Goal: Task Accomplishment & Management: Complete application form

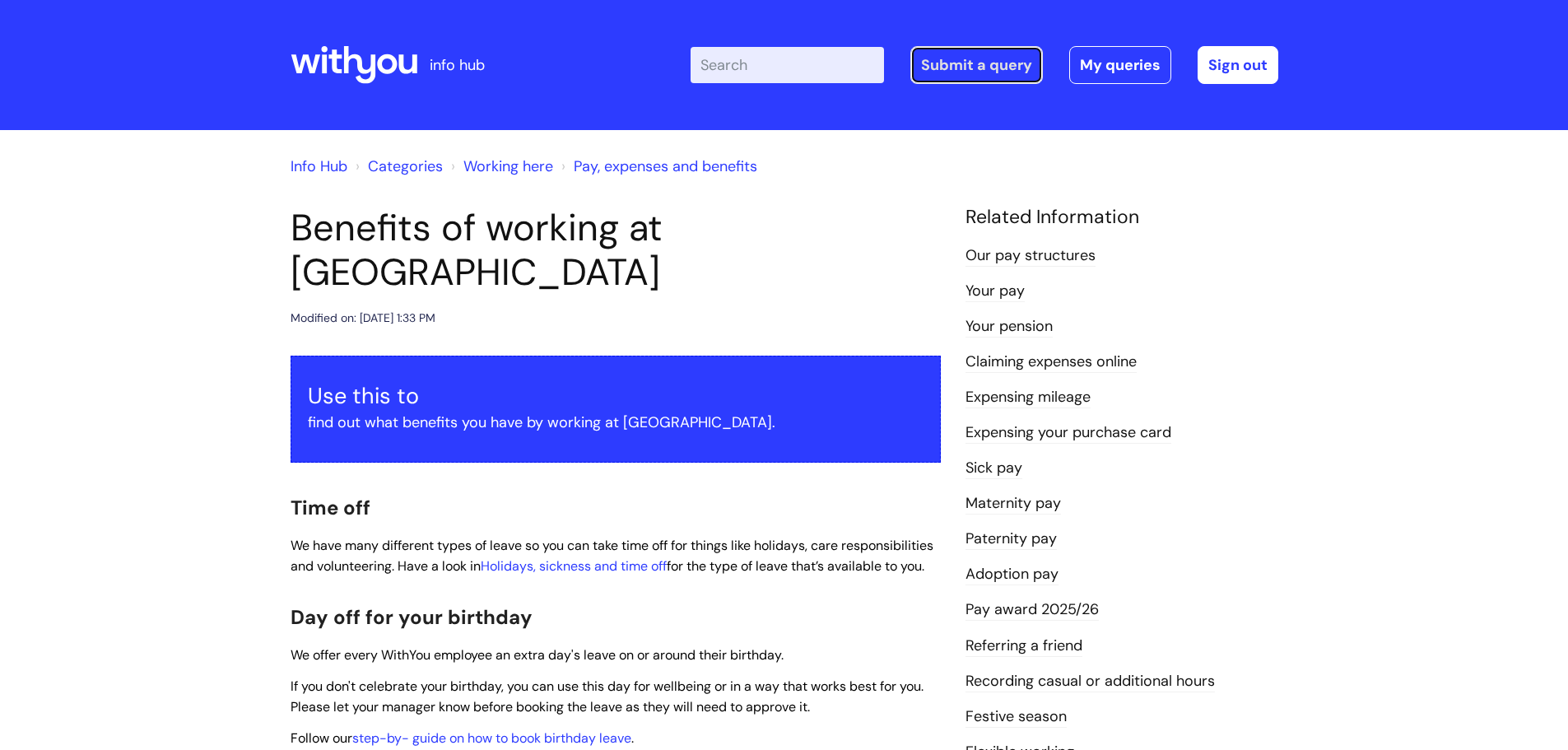
click at [936, 73] on link "Submit a query" at bounding box center [976, 64] width 132 height 37
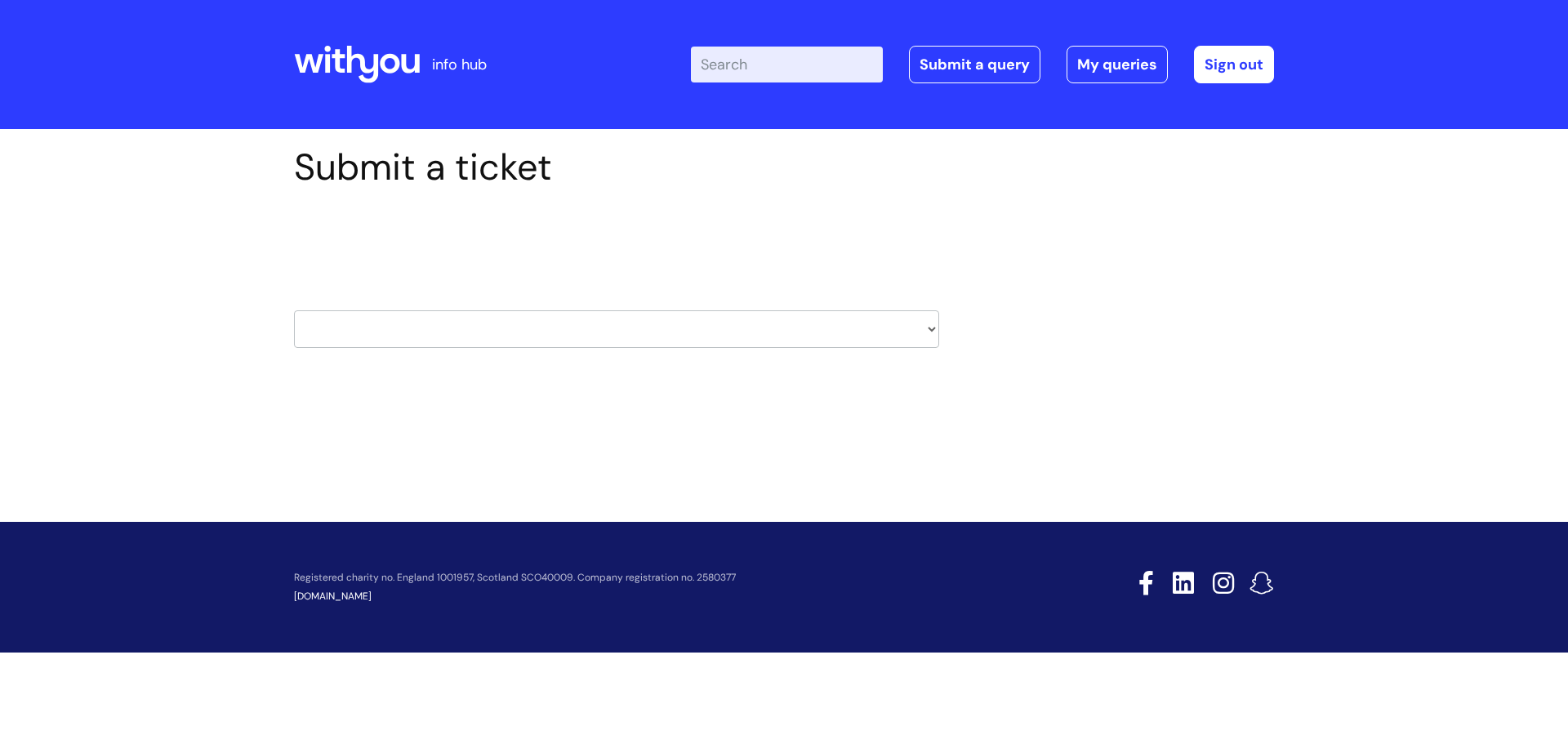
click at [480, 321] on select "HR / People IT and Support Clinical Drug Alerts Finance Accounts Data Support T…" at bounding box center [617, 328] width 645 height 37
select select "hr_/_people"
click at [294, 310] on select "HR / People IT and Support Clinical Drug Alerts Finance Accounts Data Support T…" at bounding box center [617, 328] width 645 height 37
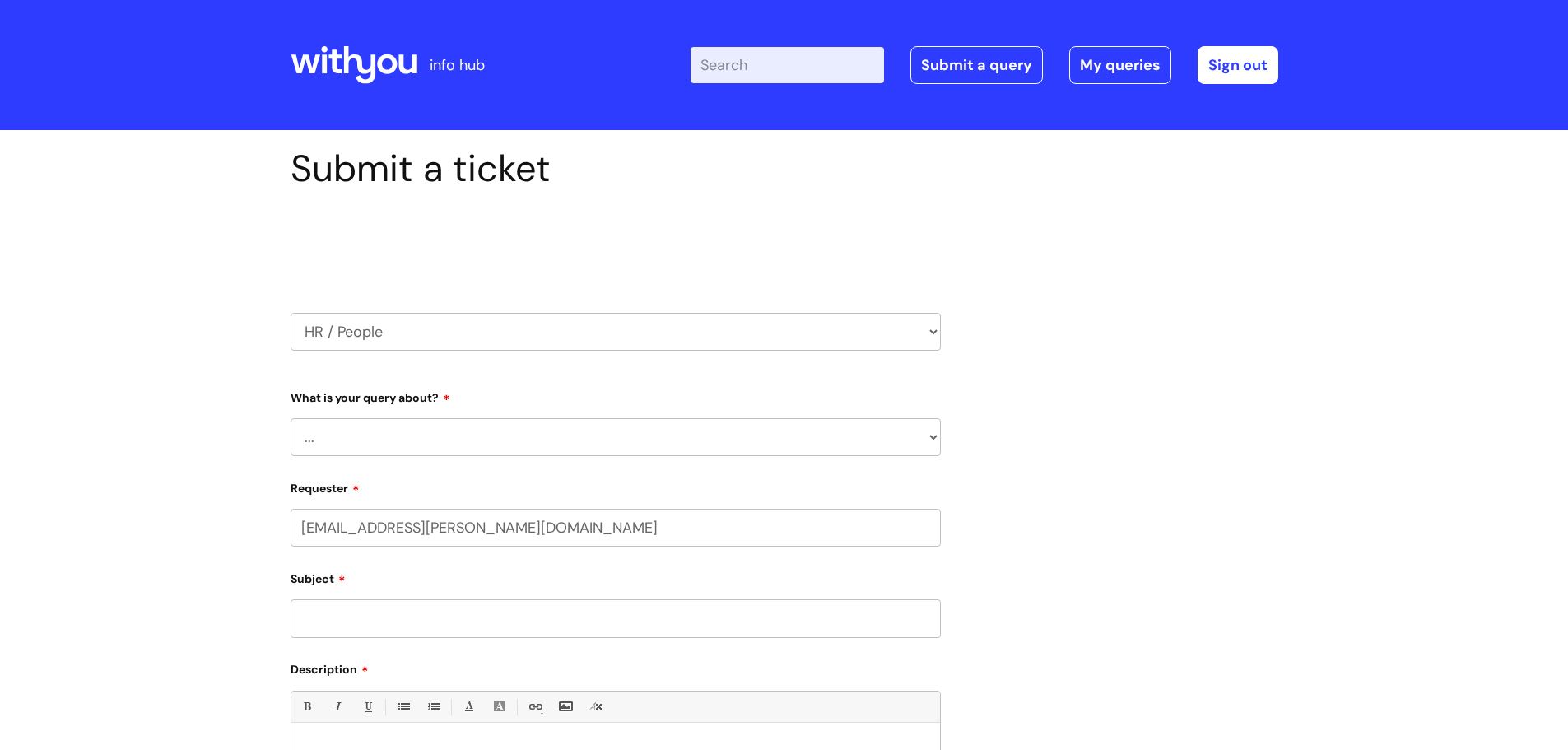
select select "80004286572"
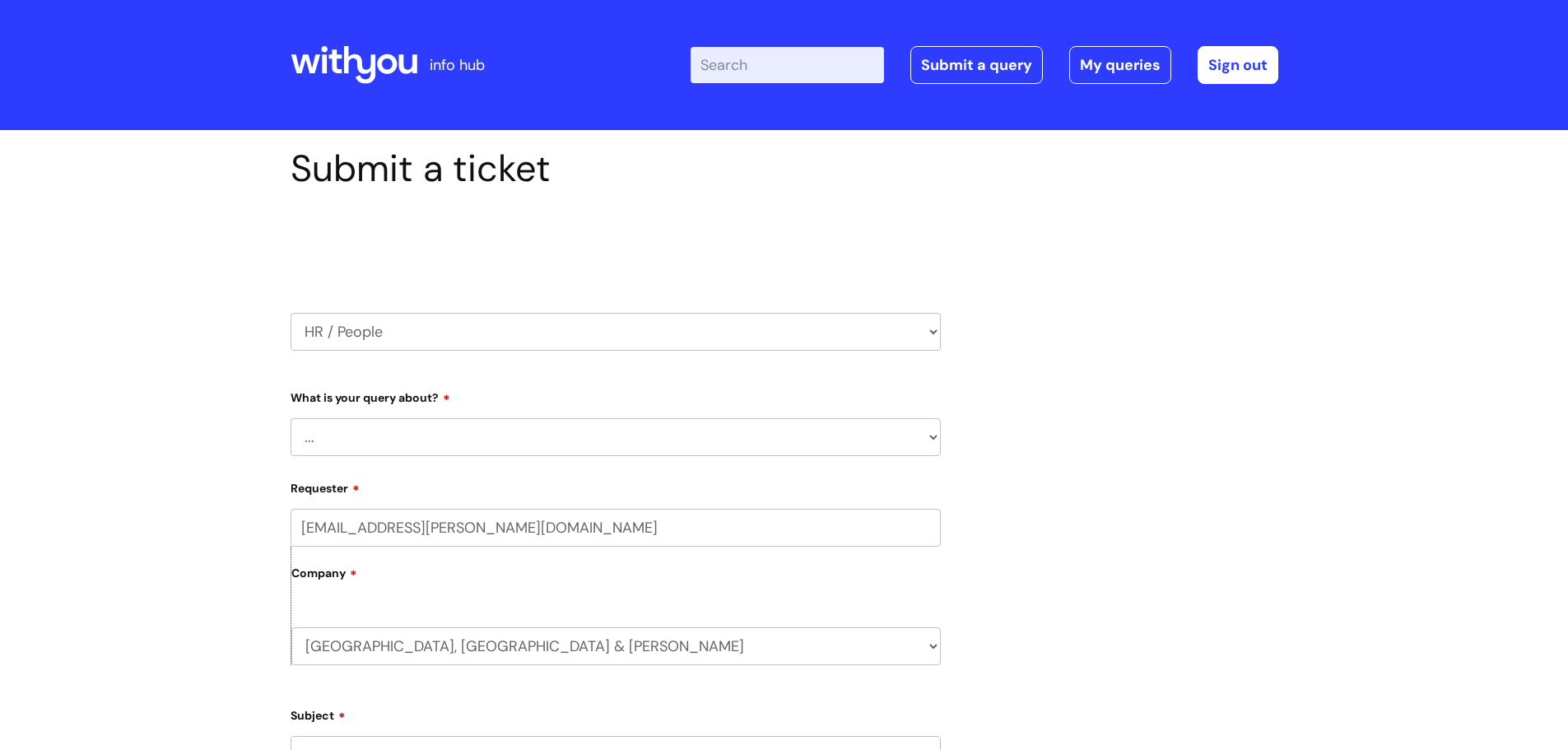
click at [473, 439] on select "... Absence Query Holiday Query Employee change request General HR Query iTrent…" at bounding box center [616, 436] width 650 height 37
select select "iTrent"
click at [291, 418] on select "... Absence Query Holiday Query Employee change request General HR Query iTrent…" at bounding box center [616, 436] width 650 height 37
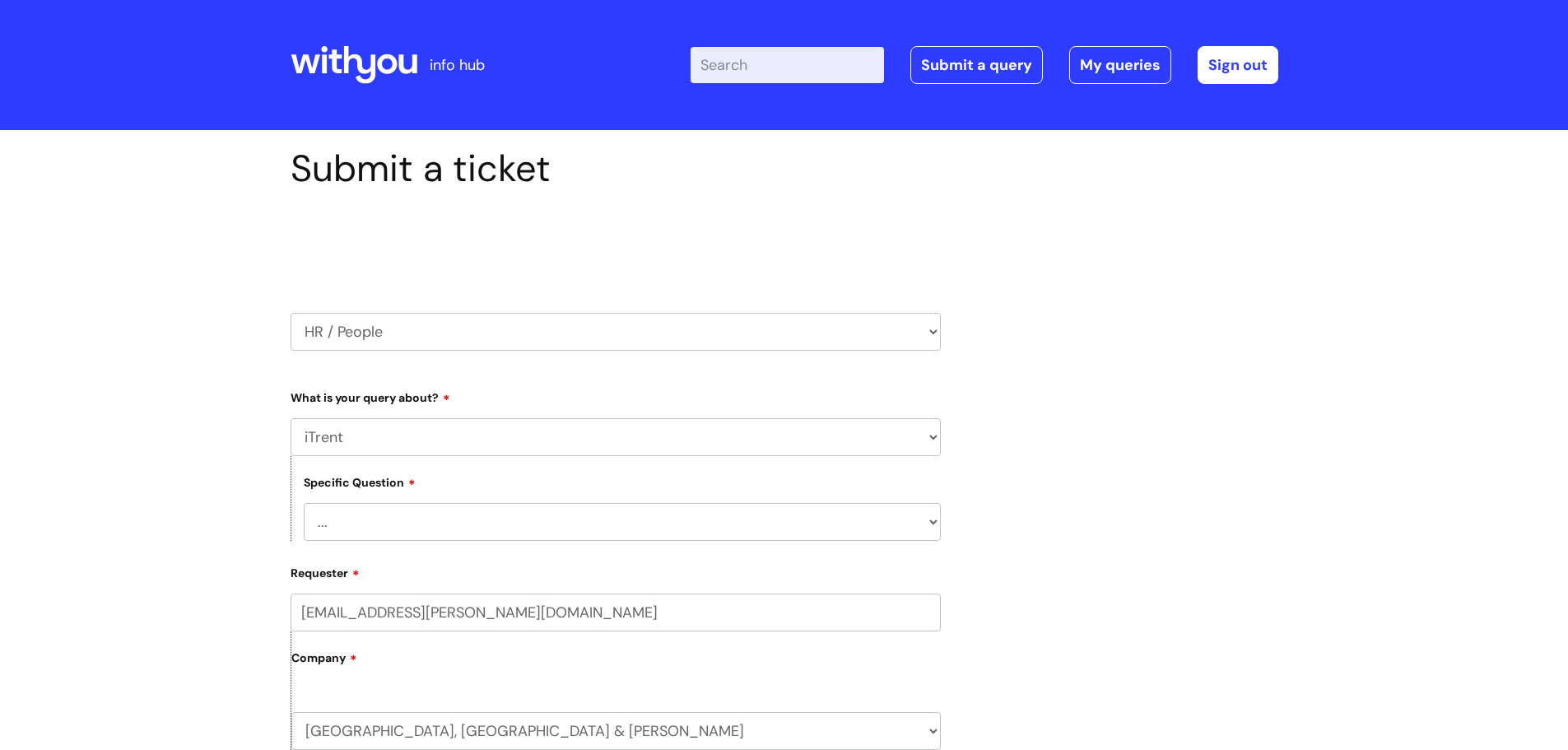
click at [361, 526] on select "... I can’t log in to iTrent I need to change someone’s line manager Issue with…" at bounding box center [622, 522] width 637 height 37
select select "I need to change someone’s line manager"
click at [304, 504] on select "... I can’t log in to iTrent I need to change someone’s line manager Issue with…" at bounding box center [622, 522] width 637 height 37
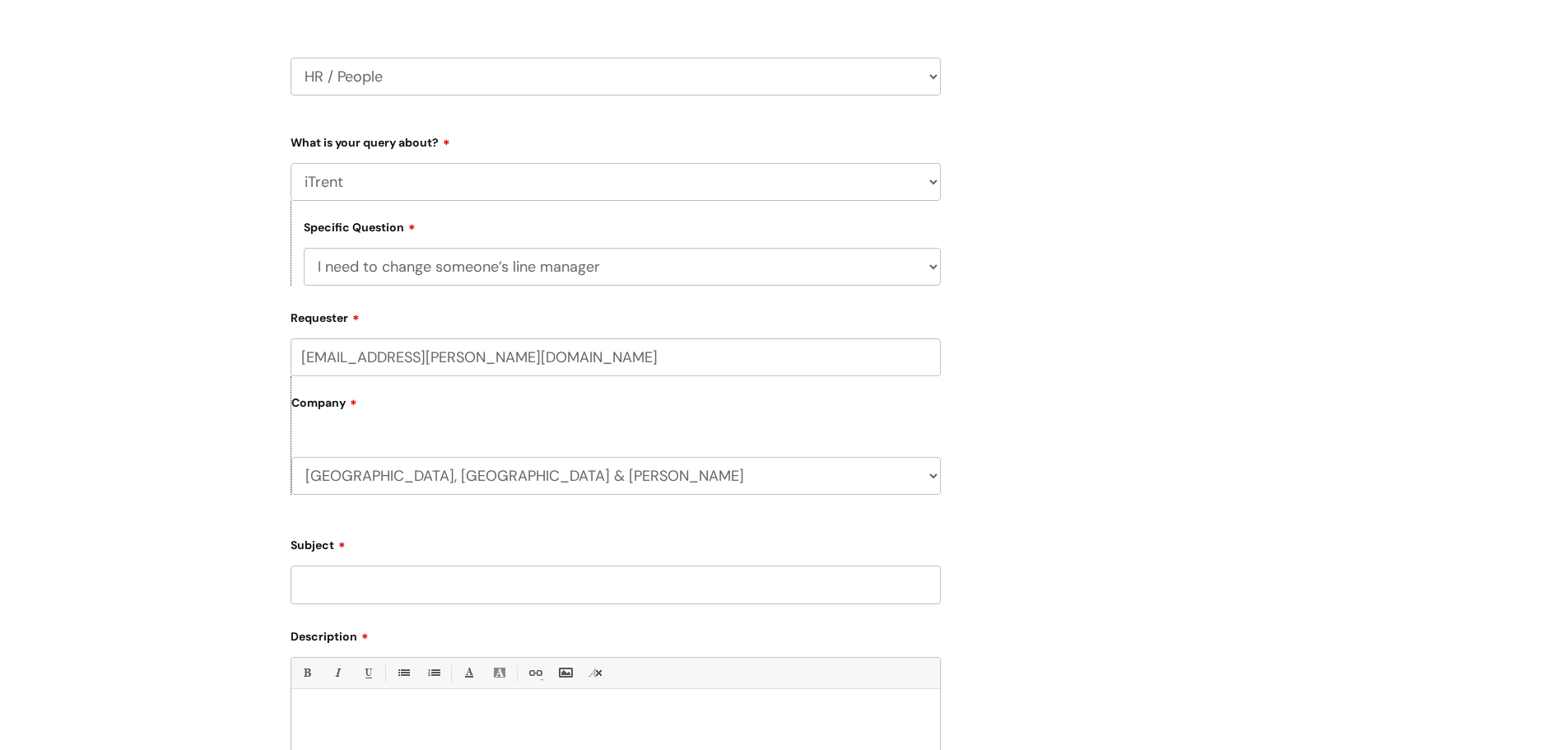
scroll to position [329, 0]
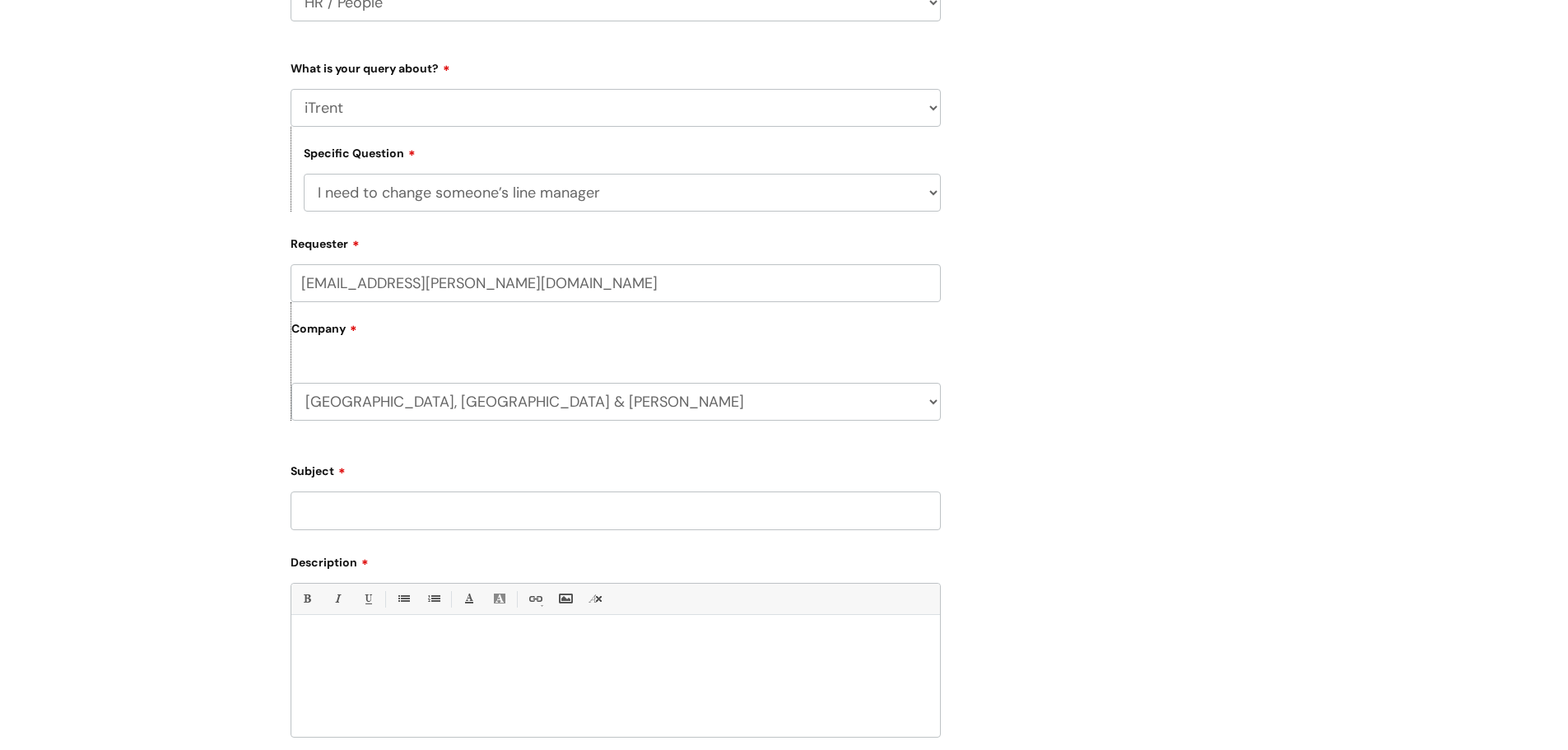
click at [361, 504] on input "Subject" at bounding box center [616, 510] width 650 height 37
type input "Allocation"
click at [346, 631] on div at bounding box center [616, 680] width 648 height 113
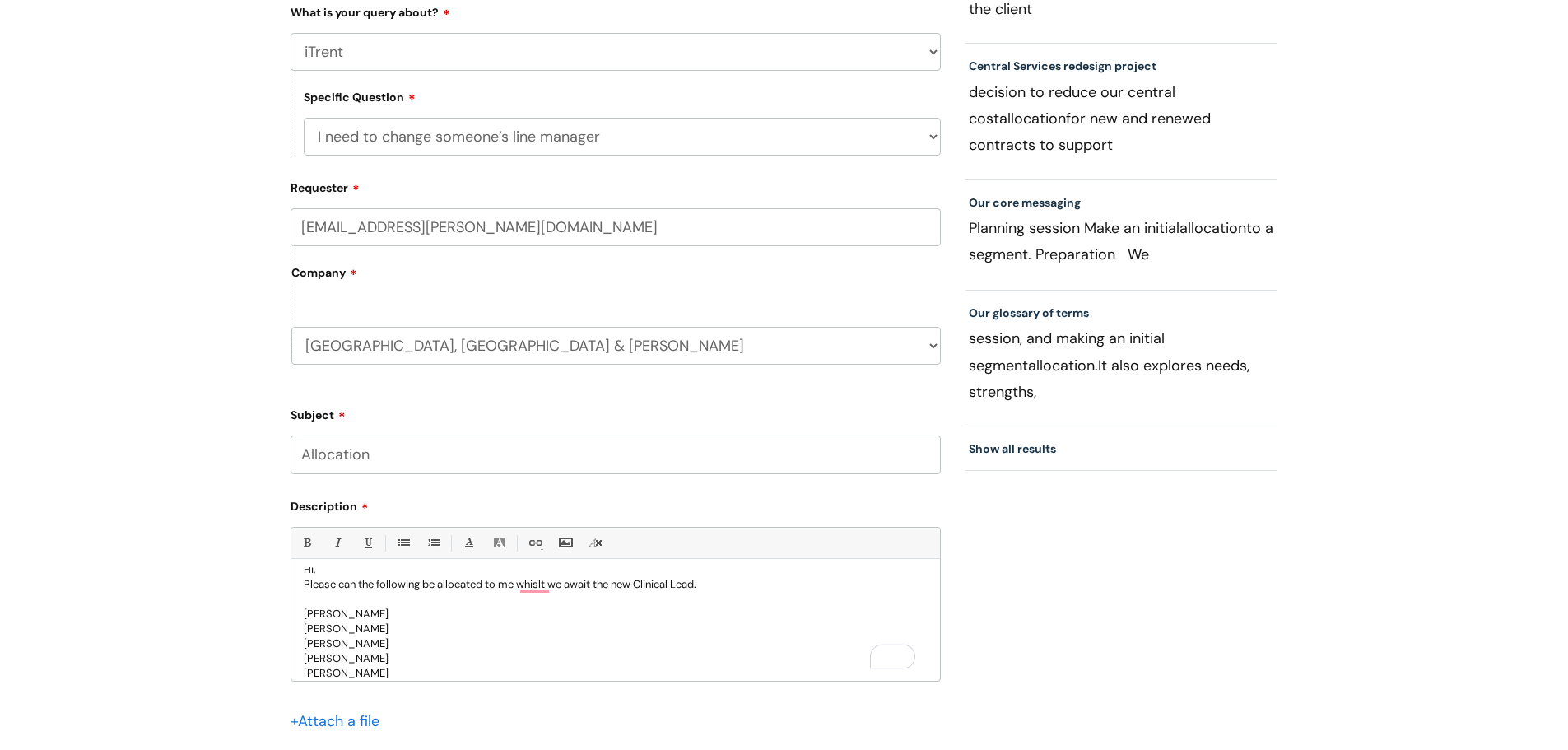
scroll to position [494, 0]
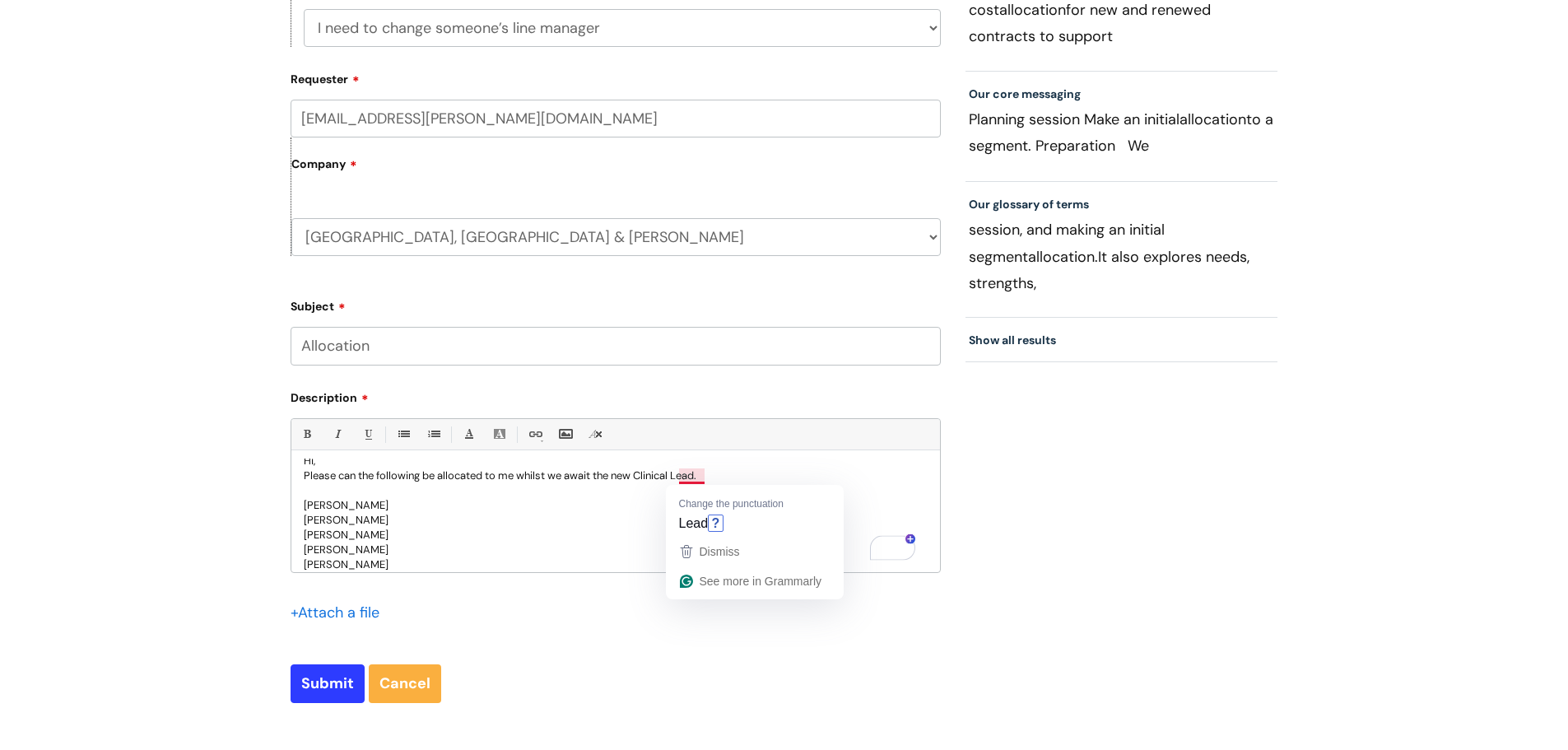
click at [724, 468] on p "Please can the following be allocated to me whilst we await the new Clinical Le…" at bounding box center [616, 475] width 624 height 14
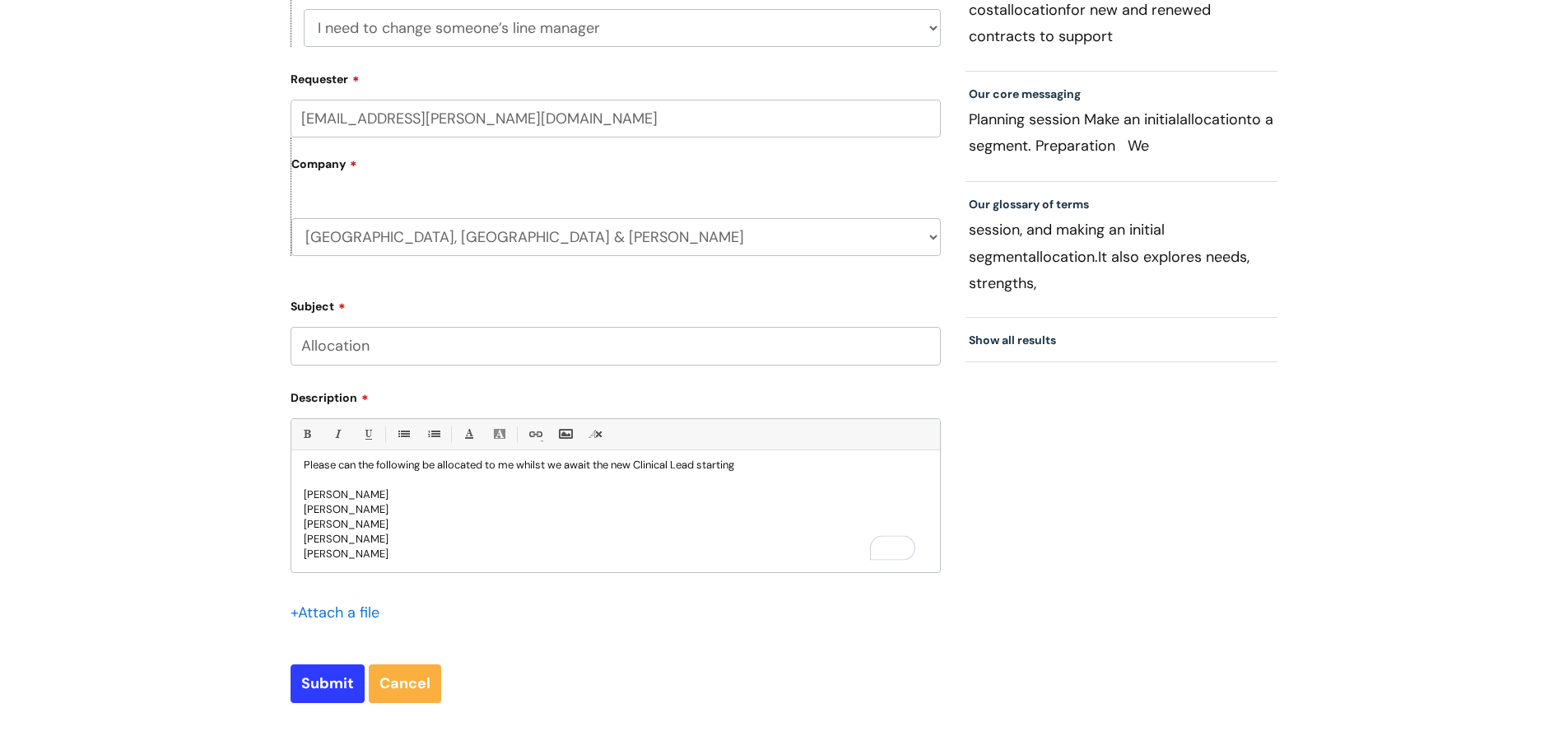
scroll to position [30, 0]
click at [381, 559] on p "Daniel Mazwi" at bounding box center [616, 551] width 624 height 14
click at [306, 688] on input "Submit" at bounding box center [327, 683] width 74 height 37
type input "Please Wait..."
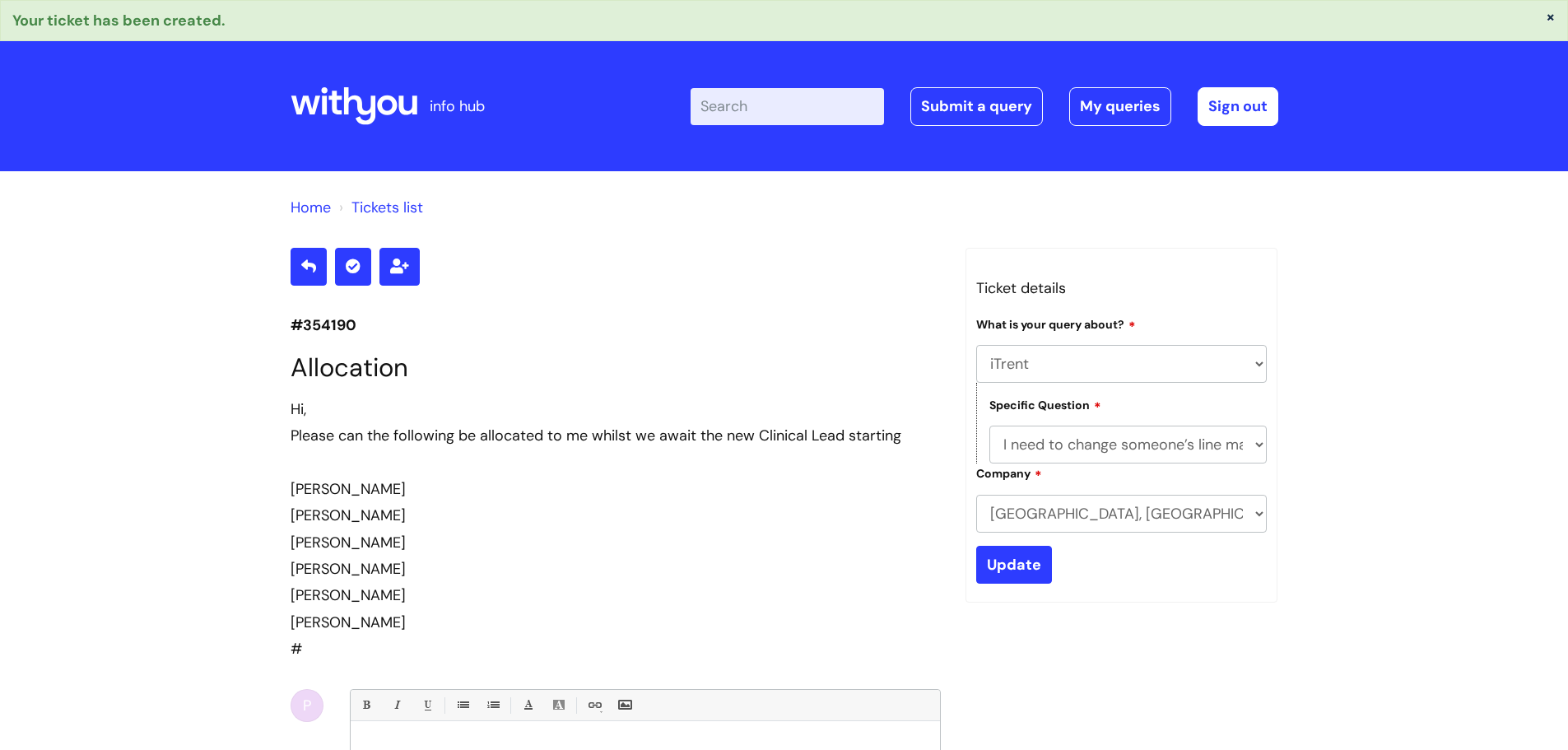
select select "iTrent"
select select "I need to change someone’s line manager"
